Goal: Task Accomplishment & Management: Use online tool/utility

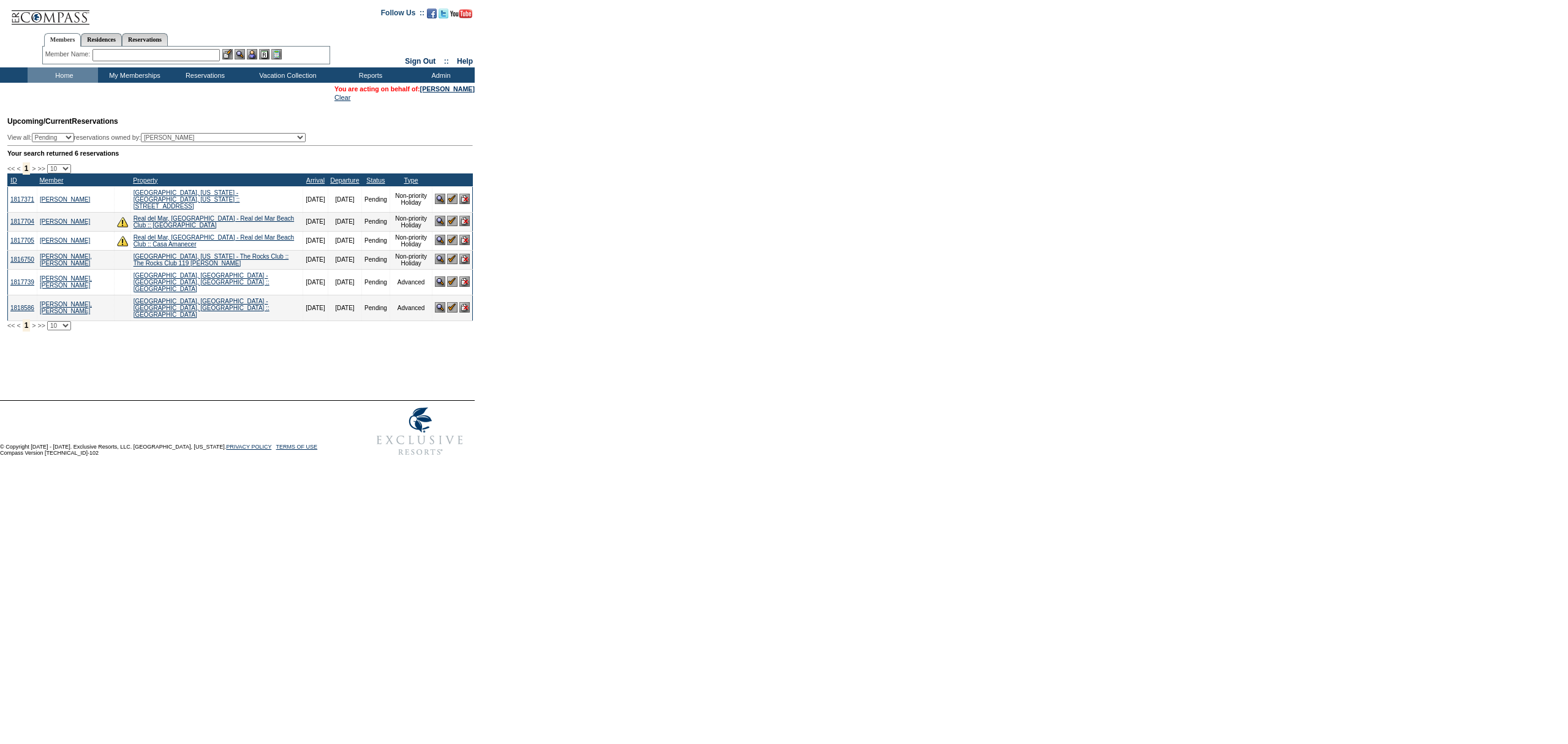
click at [468, 307] on img at bounding box center [464, 307] width 10 height 10
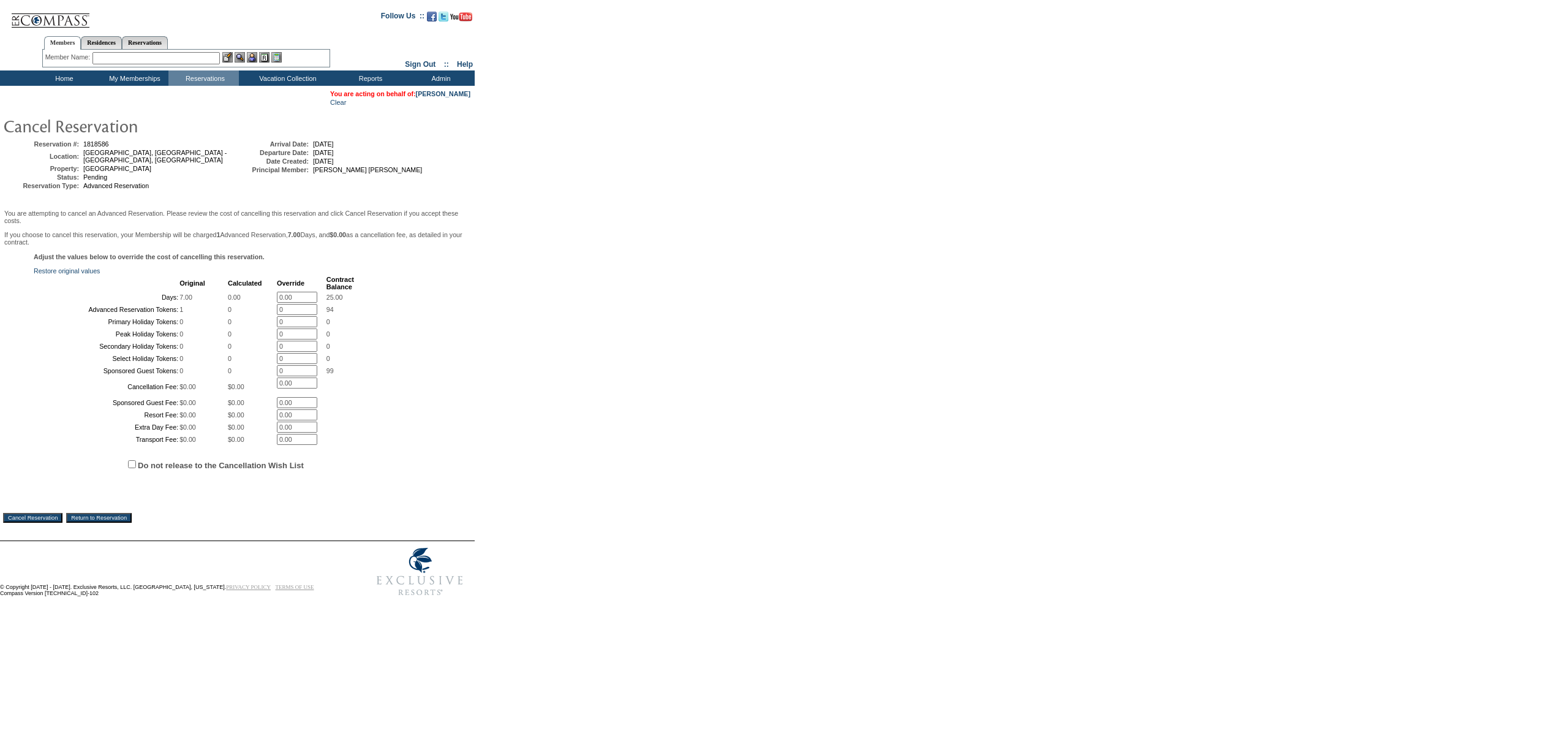
click at [206, 482] on span "Do not release to the Cancellation Wish List" at bounding box center [253, 464] width 438 height 36
click at [204, 482] on span "Do not release to the Cancellation Wish List" at bounding box center [253, 464] width 438 height 36
click at [226, 482] on span "Do not release to the Cancellation Wish List" at bounding box center [253, 464] width 438 height 36
click at [223, 470] on label "Do not release to the Cancellation Wish List" at bounding box center [221, 465] width 166 height 10
click at [136, 468] on input "Do not release to the Cancellation Wish List" at bounding box center [132, 464] width 8 height 8
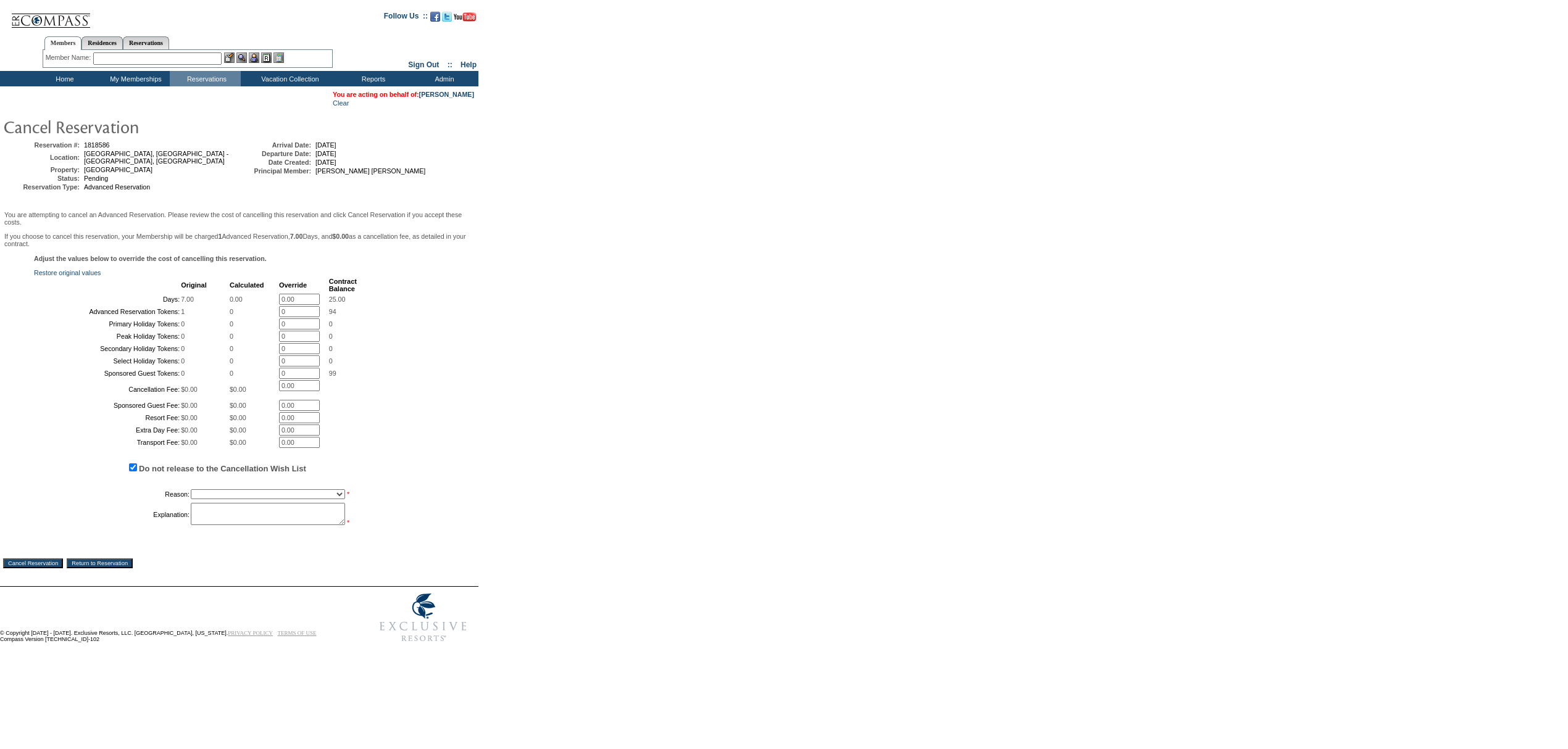
click at [224, 473] on label "Do not release to the Cancellation Wish List" at bounding box center [222, 469] width 167 height 10
click at [137, 471] on input "Do not release to the Cancellation Wish List" at bounding box center [133, 467] width 8 height 8
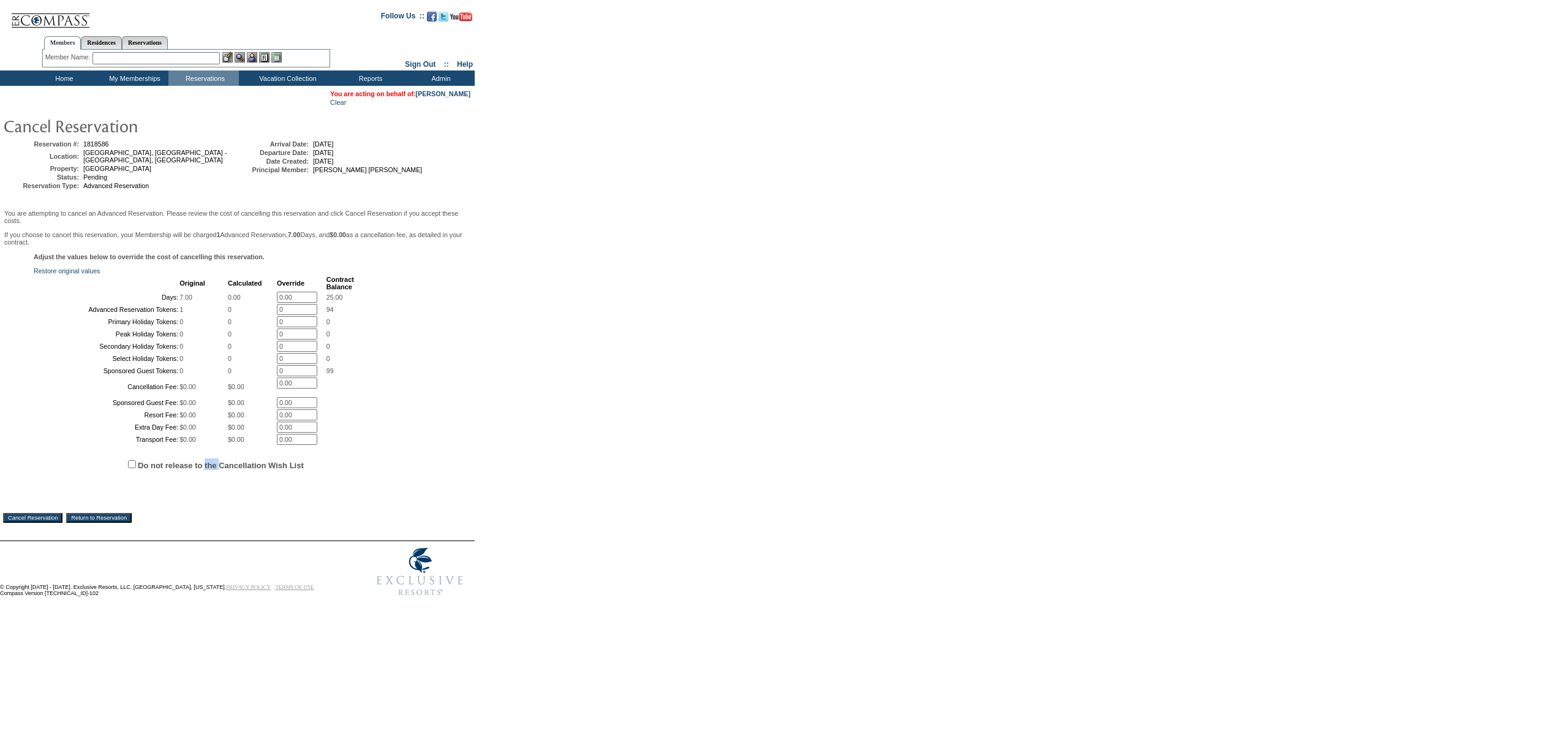
click at [223, 470] on label "Do not release to the Cancellation Wish List" at bounding box center [221, 465] width 166 height 10
click at [136, 468] on input "Do not release to the Cancellation Wish List" at bounding box center [132, 464] width 8 height 8
checkbox input "true"
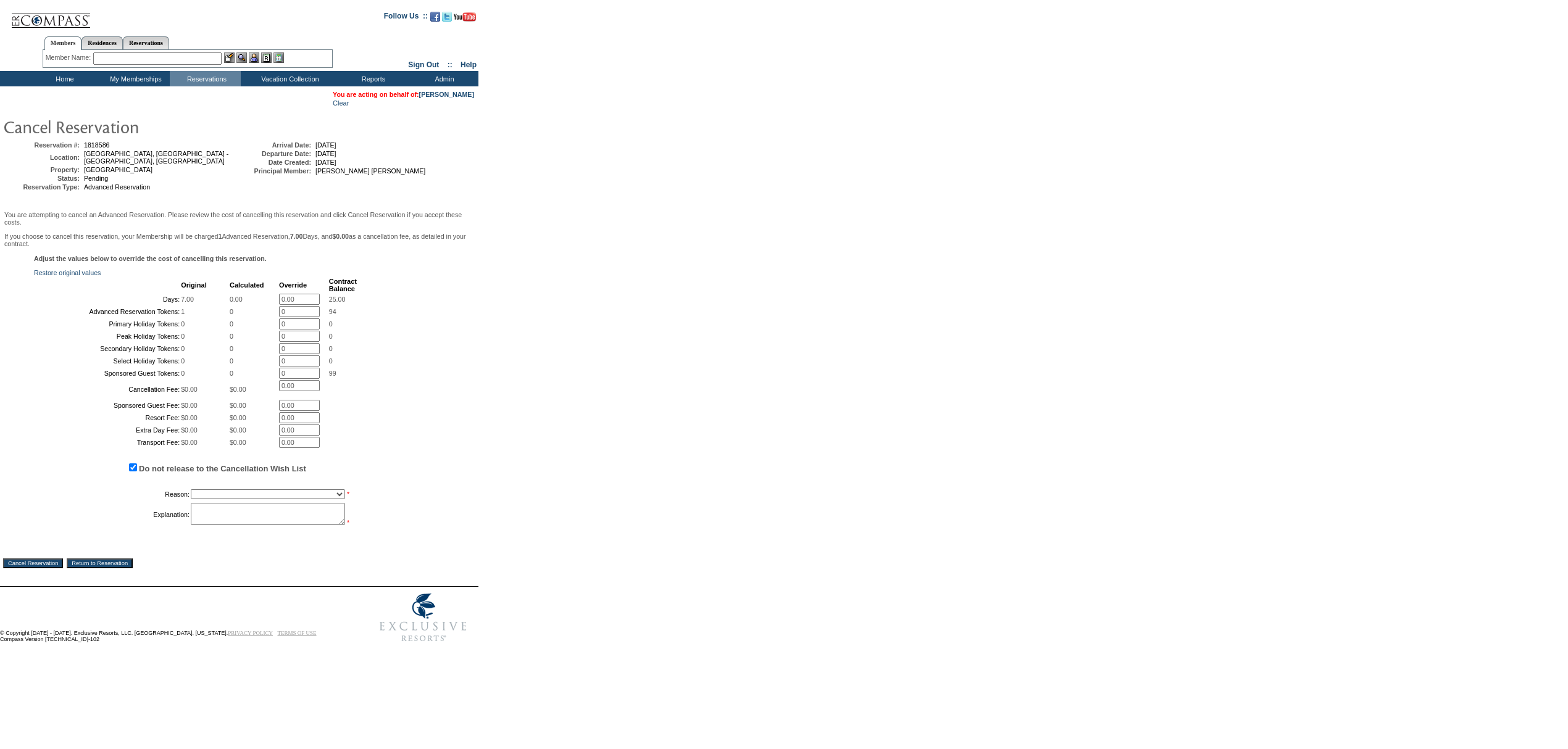
drag, startPoint x: 233, startPoint y: 570, endPoint x: 235, endPoint y: 580, distance: 10.2
click at [235, 501] on td "Creating Continuous Stay Days Booked After Cancellation Experiential / Hotel / …" at bounding box center [274, 495] width 166 height 15
click at [235, 499] on select "Creating Continuous Stay Days Booked After Cancellation Experiential / Hotel / …" at bounding box center [268, 494] width 155 height 10
select select "1023"
click at [191, 499] on select "Creating Continuous Stay Days Booked After Cancellation Experiential / Hotel / …" at bounding box center [268, 494] width 155 height 10
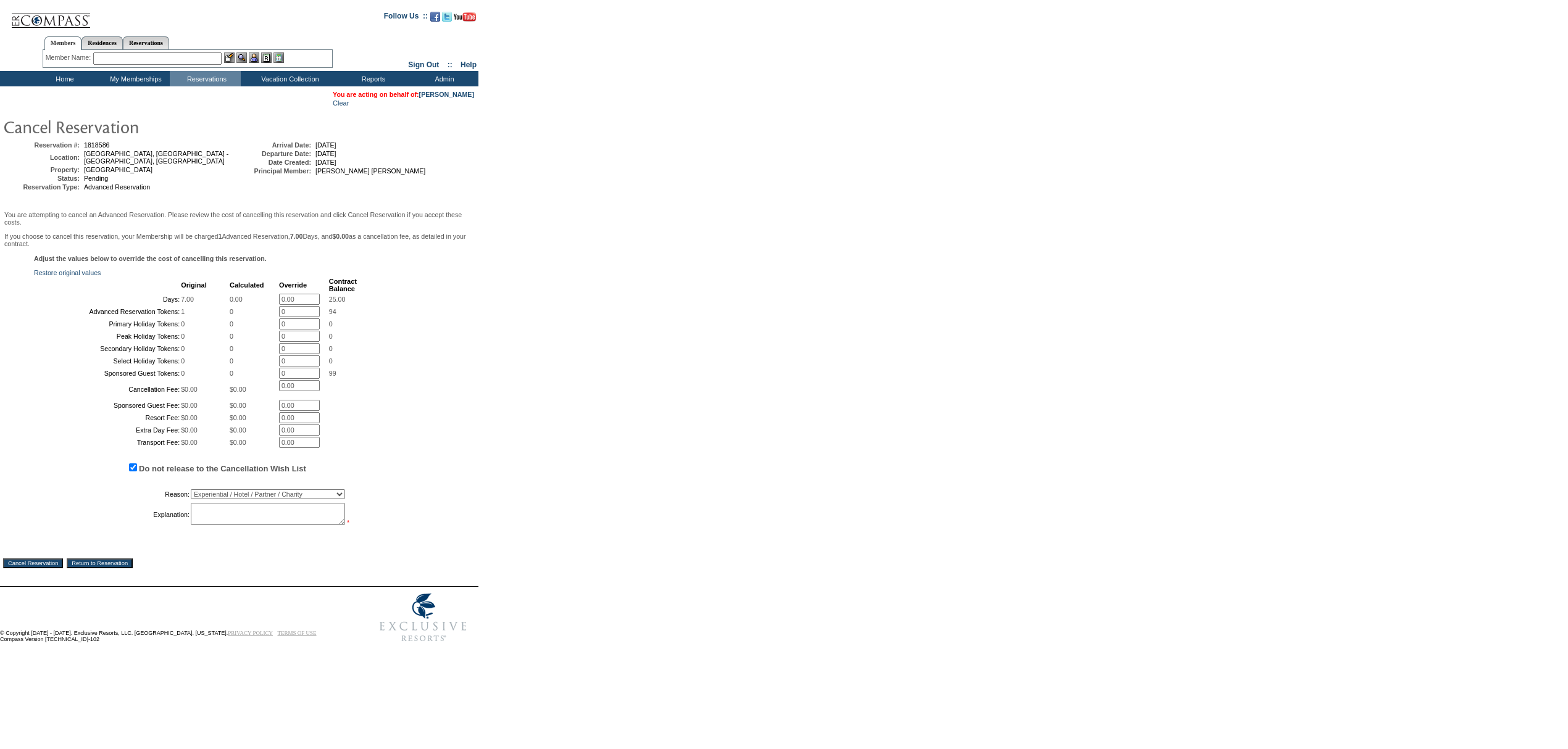
click at [230, 525] on textarea at bounding box center [268, 514] width 155 height 22
type textarea "JW"
click at [43, 568] on input "Cancel Reservation" at bounding box center [34, 563] width 60 height 10
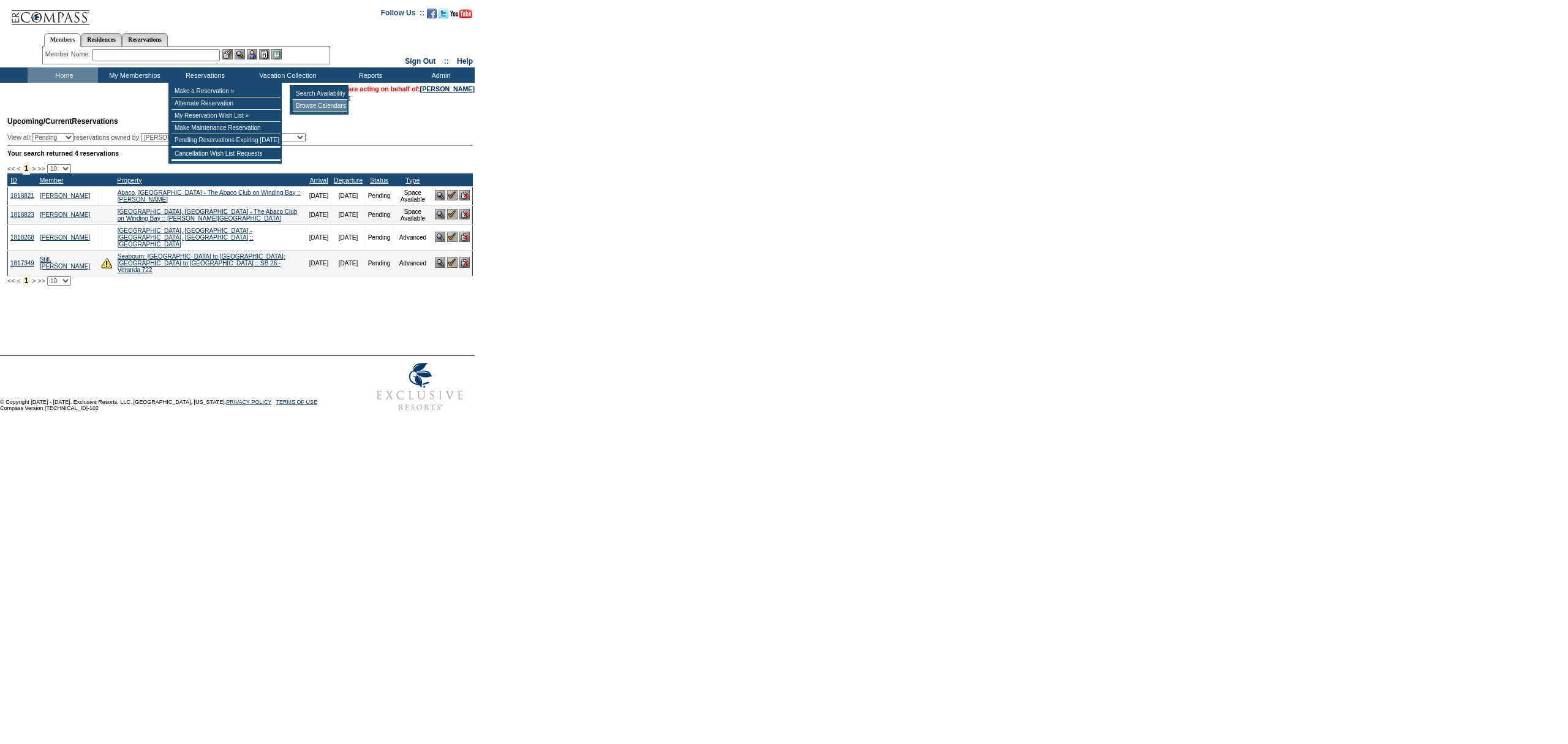
click at [300, 103] on td "Browse Calendars" at bounding box center [320, 106] width 54 height 12
